Goal: Task Accomplishment & Management: Manage account settings

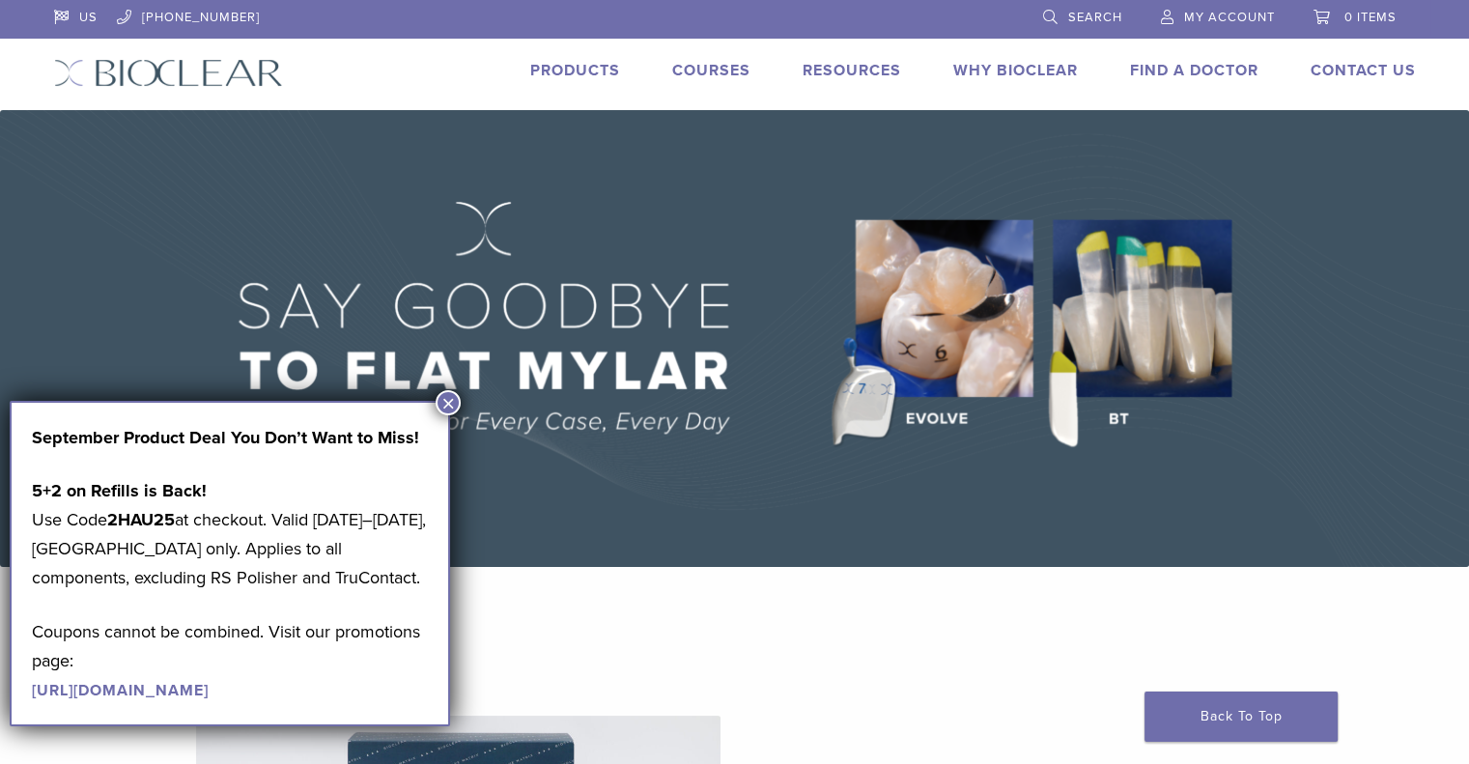
click at [1214, 17] on span "My Account" at bounding box center [1229, 17] width 91 height 15
click at [441, 398] on button "×" at bounding box center [448, 402] width 25 height 25
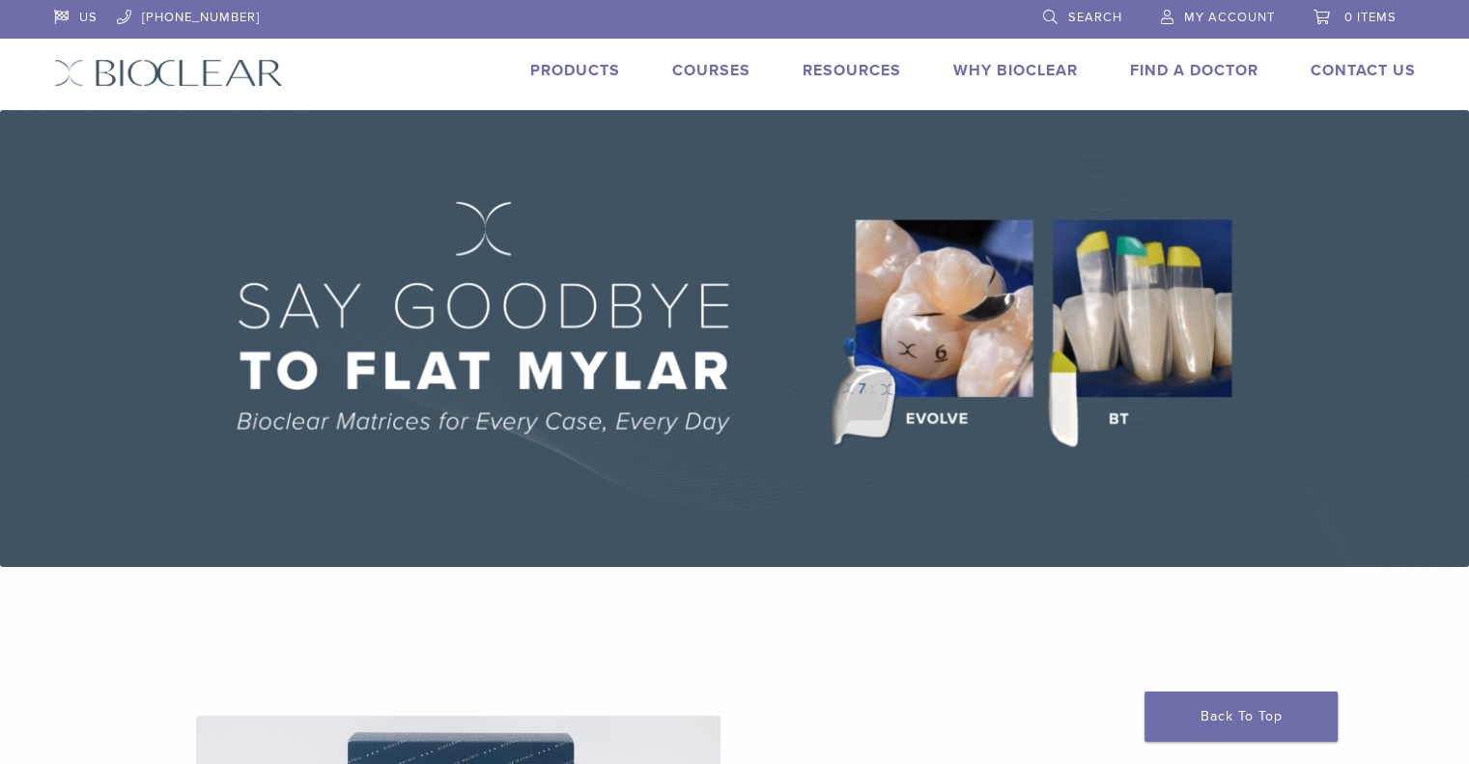
click at [1205, 14] on span "My Account" at bounding box center [1229, 17] width 91 height 15
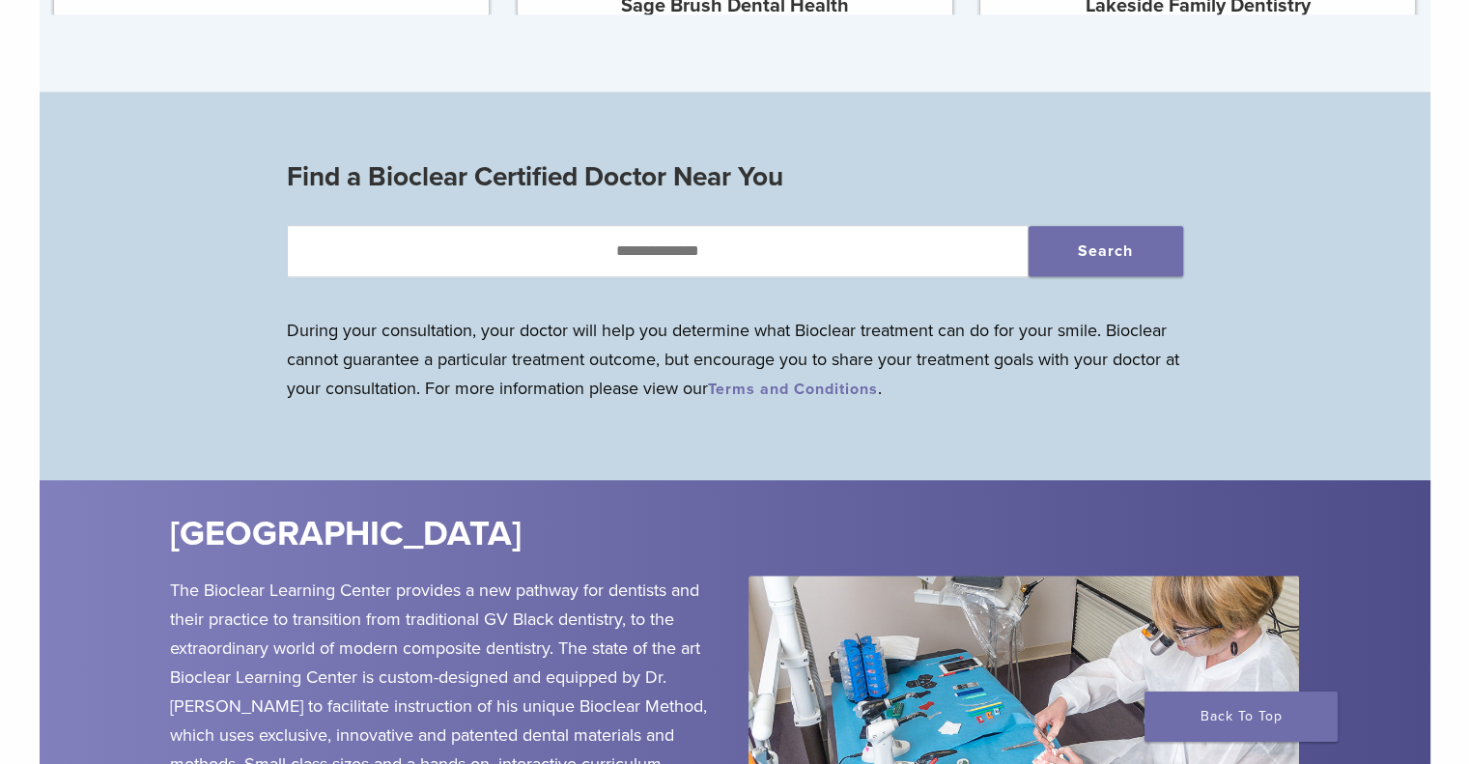
scroll to position [1835, 0]
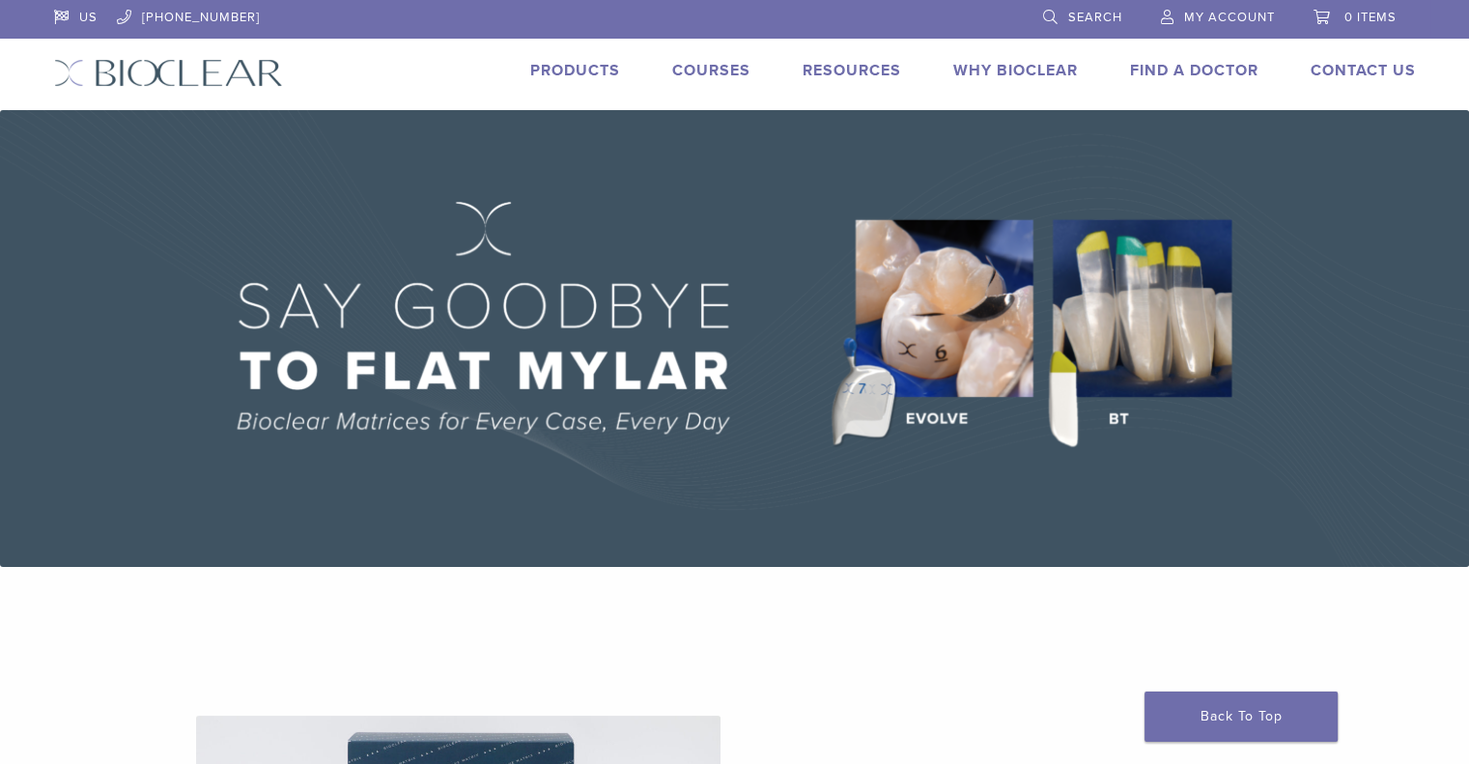
click at [1255, 8] on link "My Account" at bounding box center [1218, 14] width 114 height 29
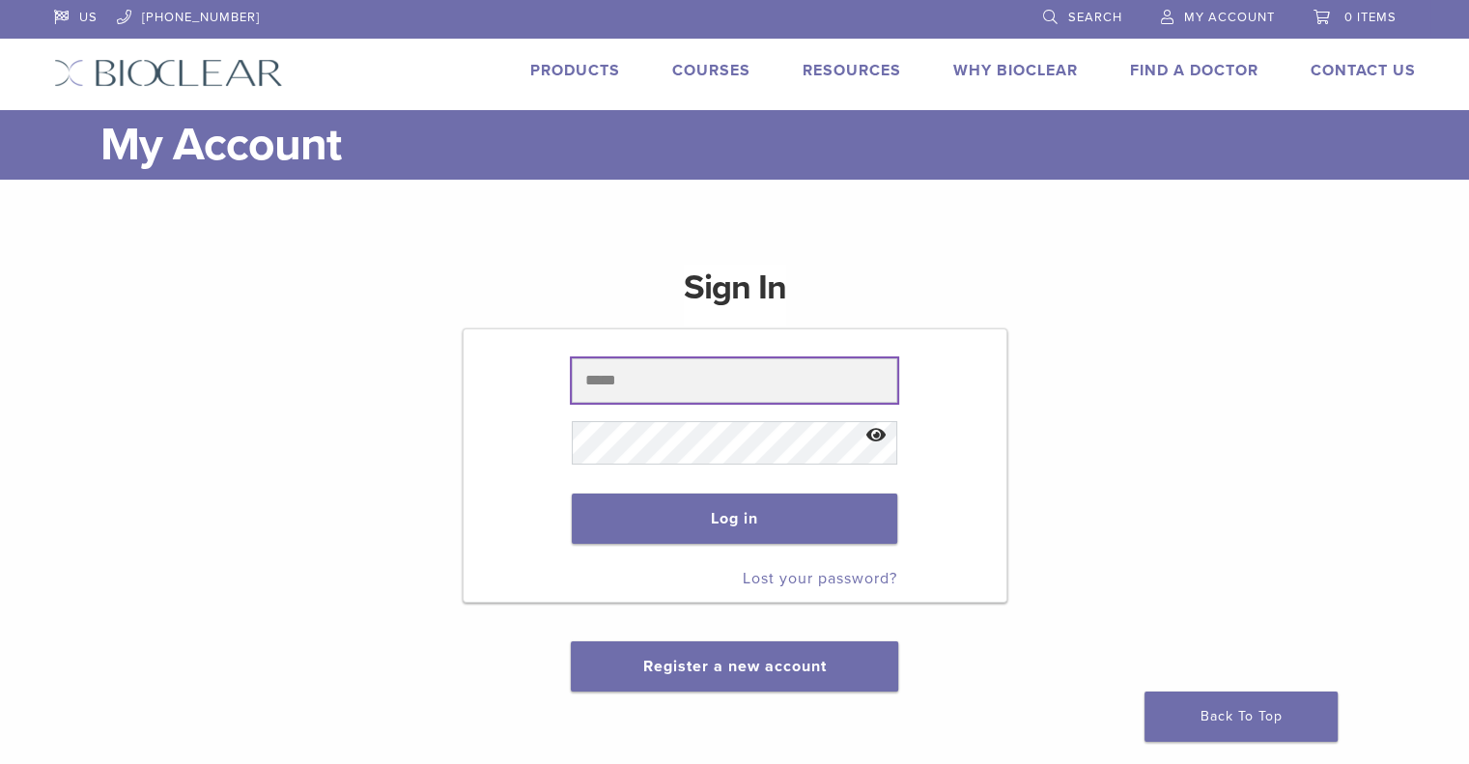
click at [667, 378] on input "text" at bounding box center [735, 380] width 326 height 44
paste input "**********"
type input "**********"
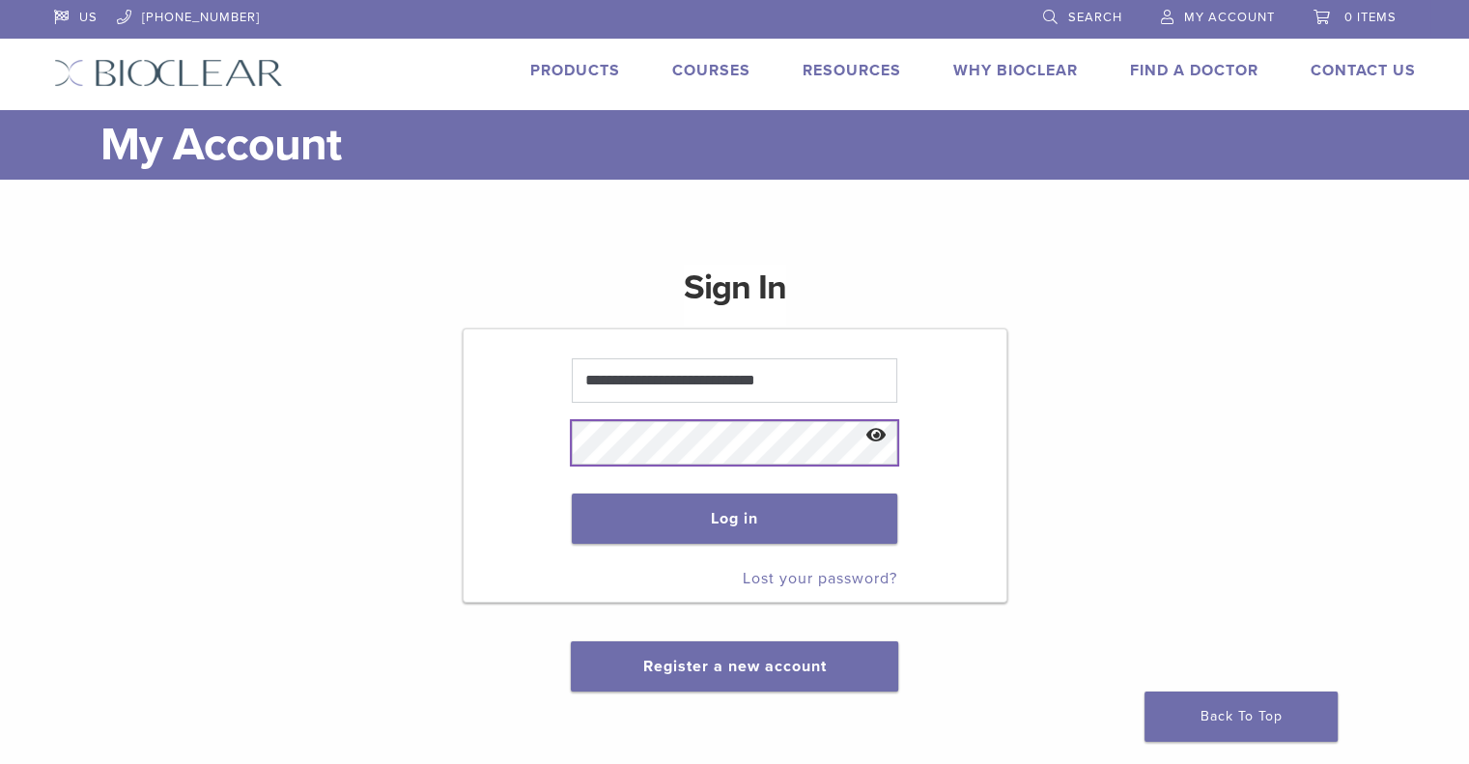
click at [572, 494] on button "Log in" at bounding box center [735, 519] width 326 height 50
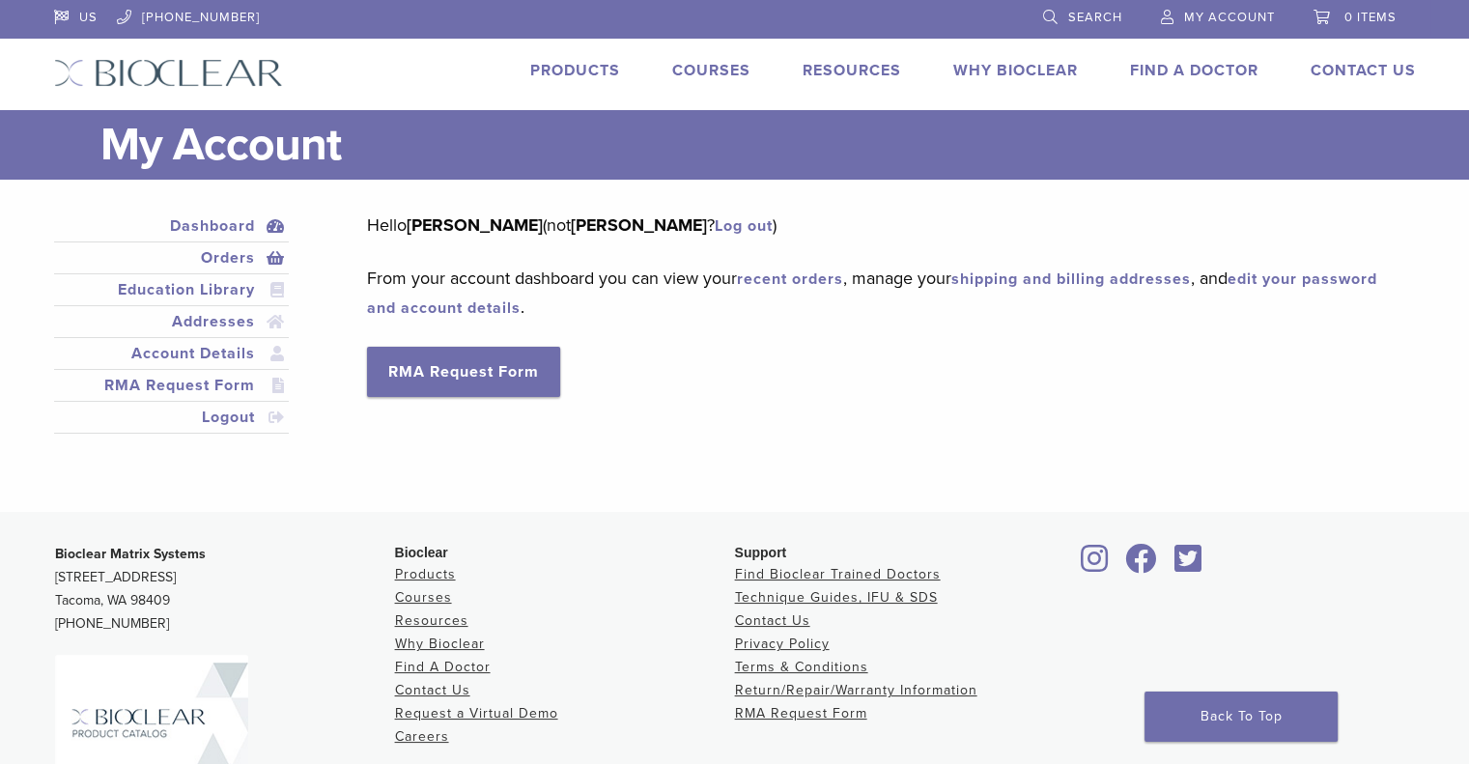
click at [212, 254] on link "Orders" at bounding box center [172, 257] width 228 height 23
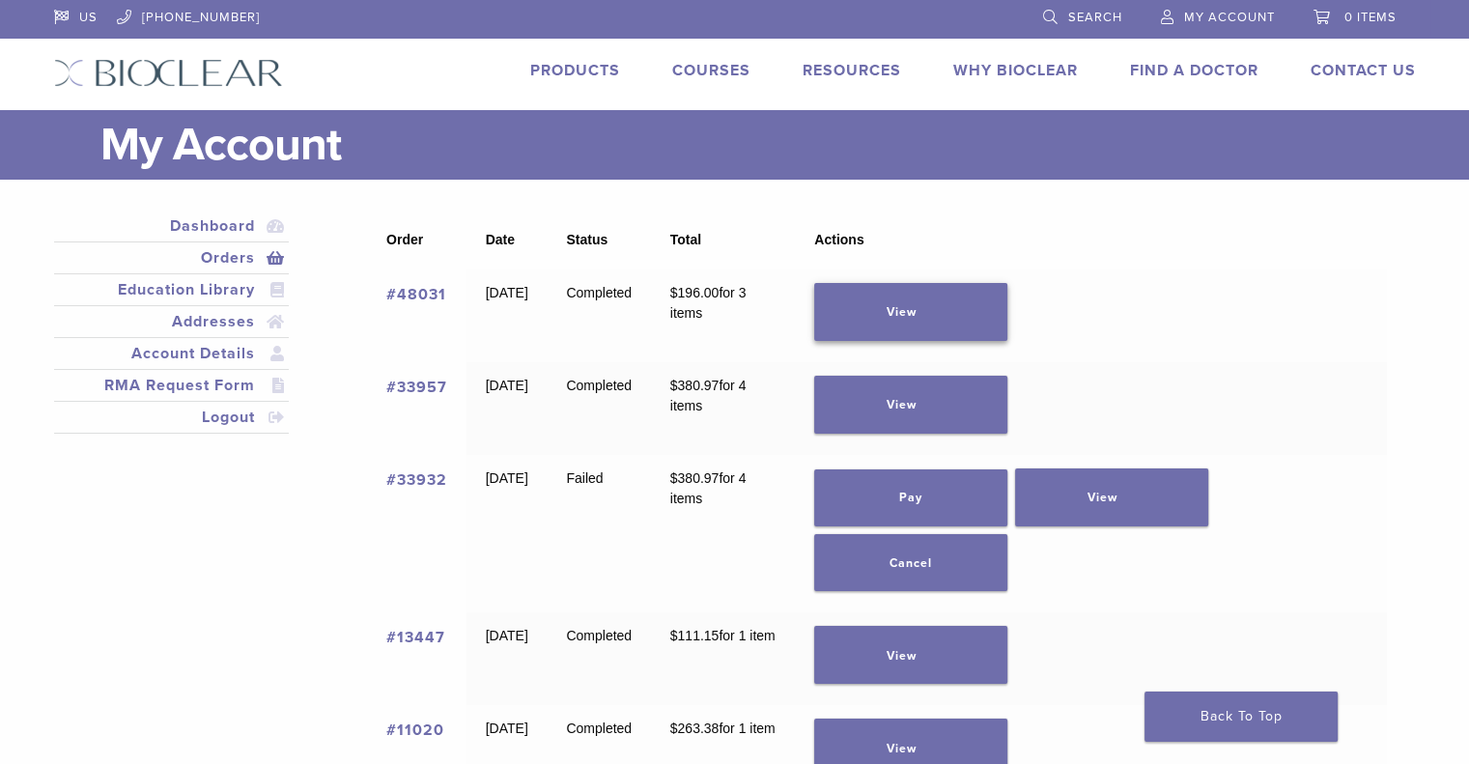
click at [934, 299] on link "View" at bounding box center [910, 312] width 193 height 58
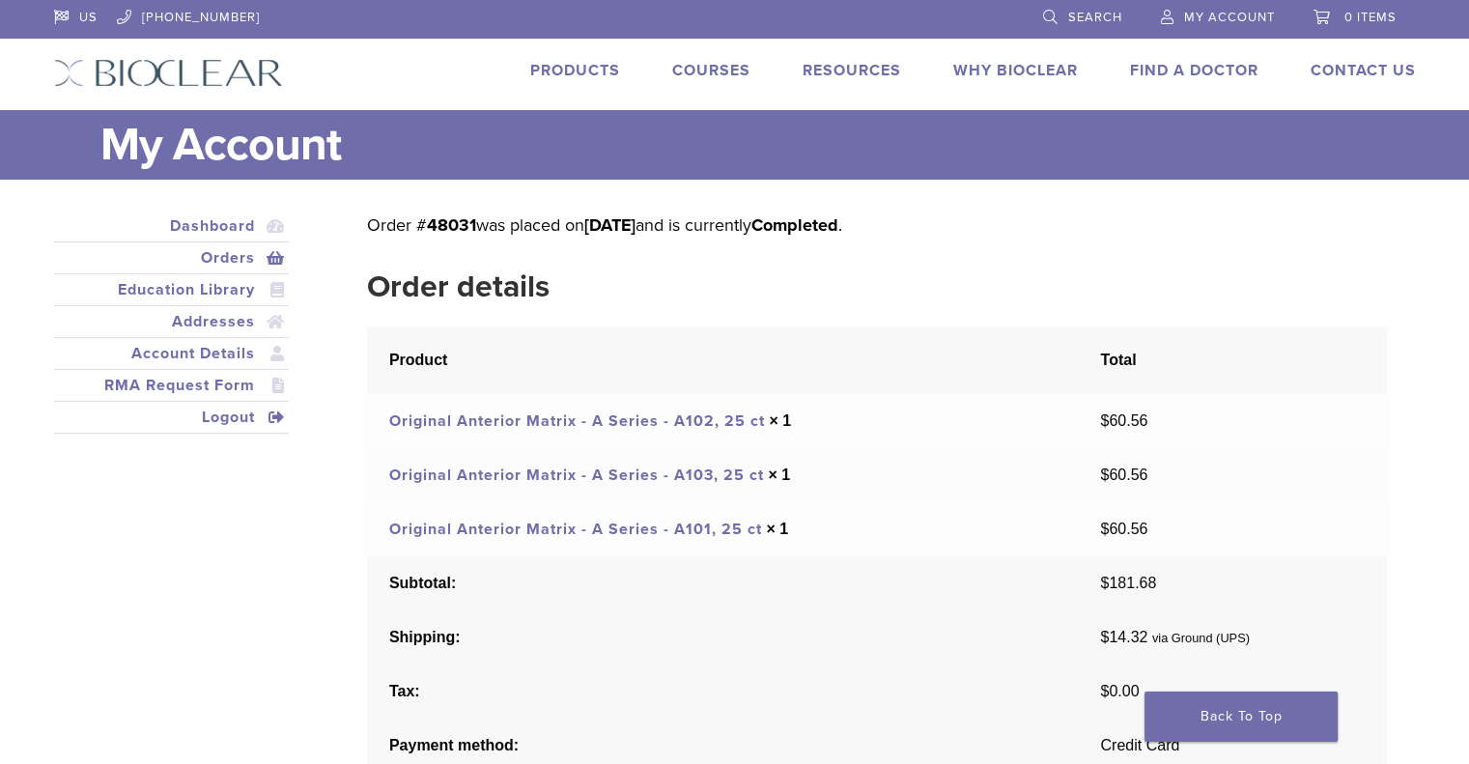
click at [239, 414] on link "Logout" at bounding box center [172, 417] width 228 height 23
